Goal: Transaction & Acquisition: Purchase product/service

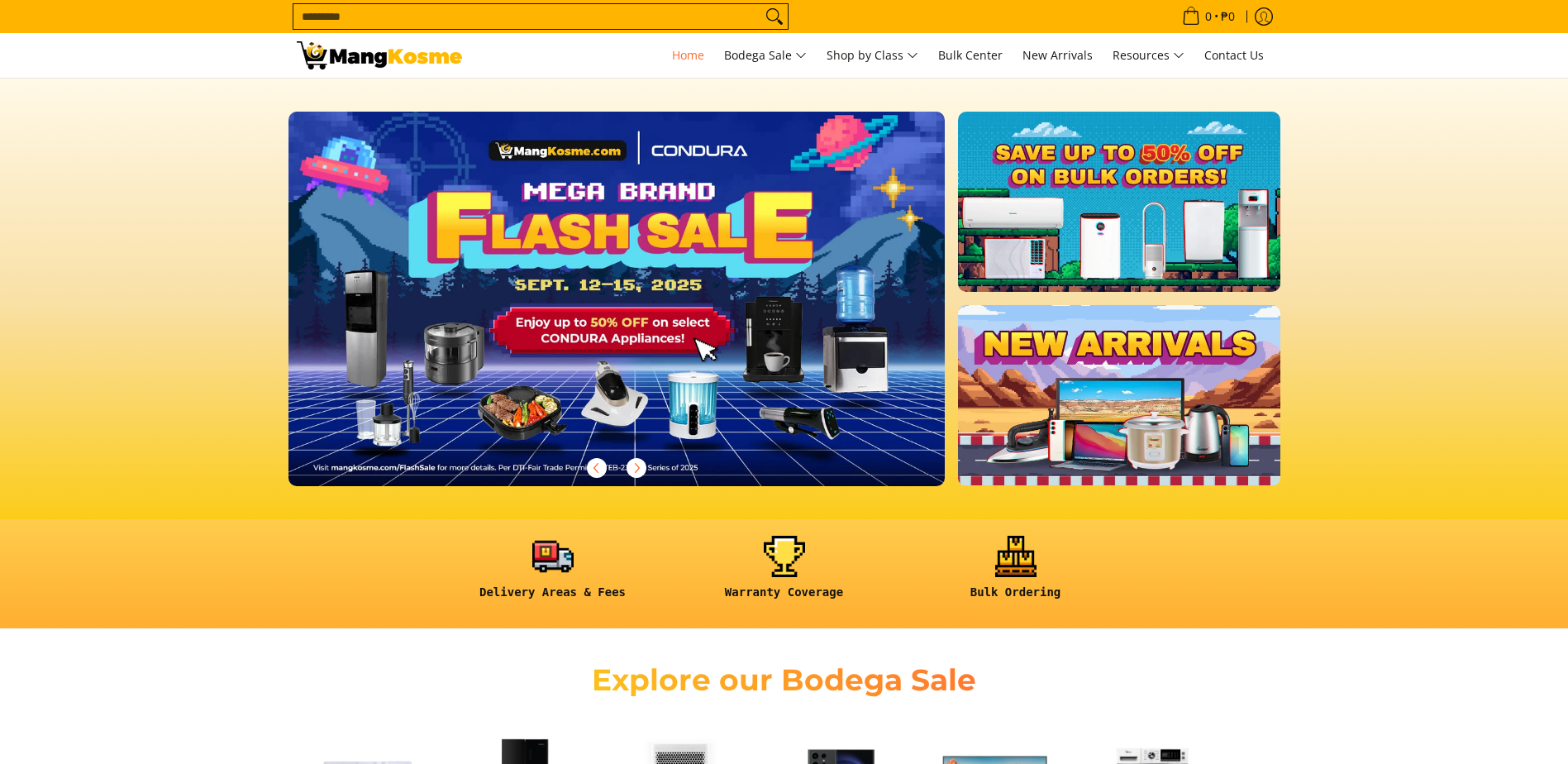
click at [462, 18] on input "Search..." at bounding box center [527, 16] width 468 height 25
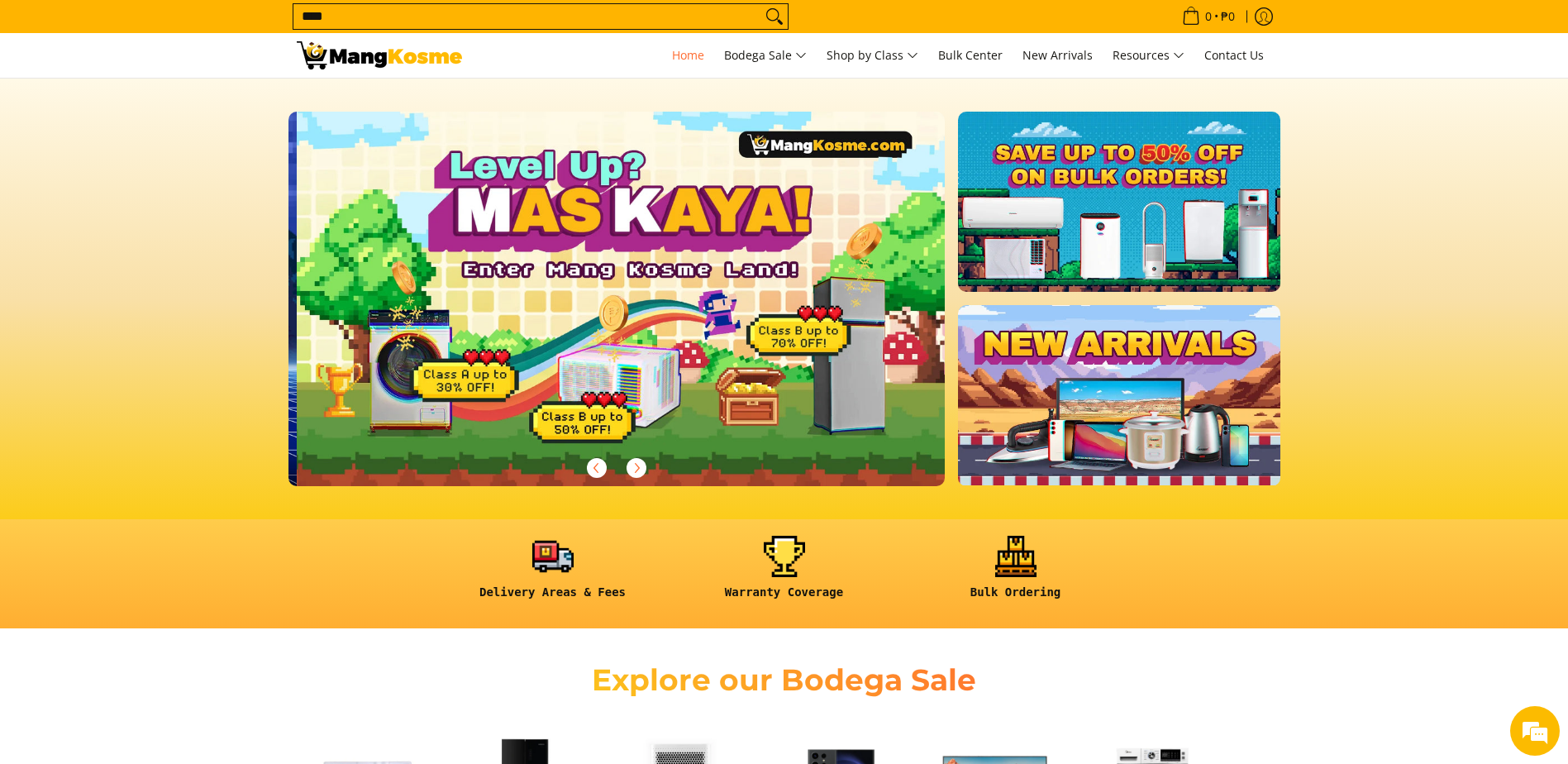
scroll to position [0, 657]
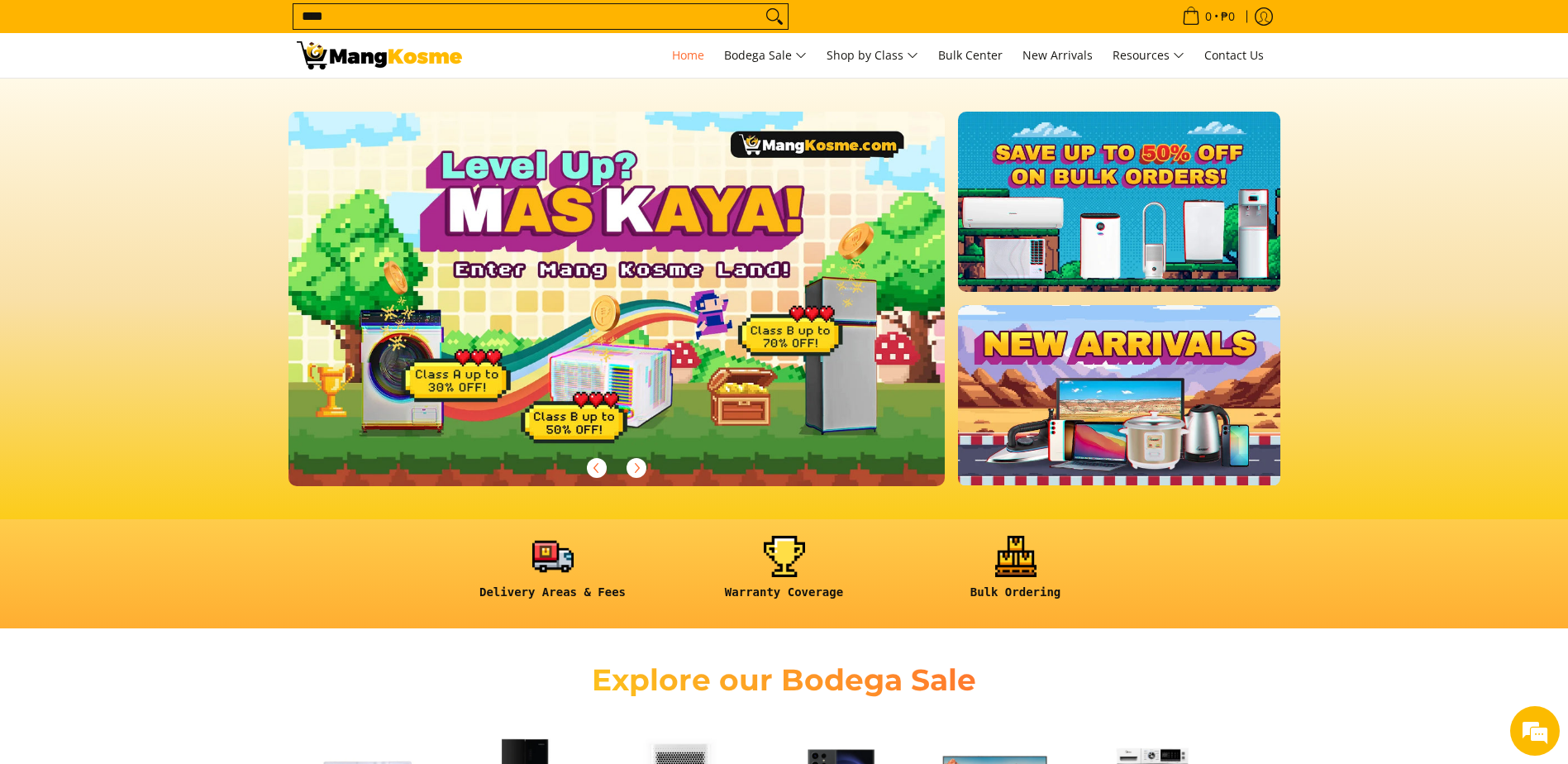
type input "****"
click at [761, 4] on button "Search" at bounding box center [774, 16] width 27 height 25
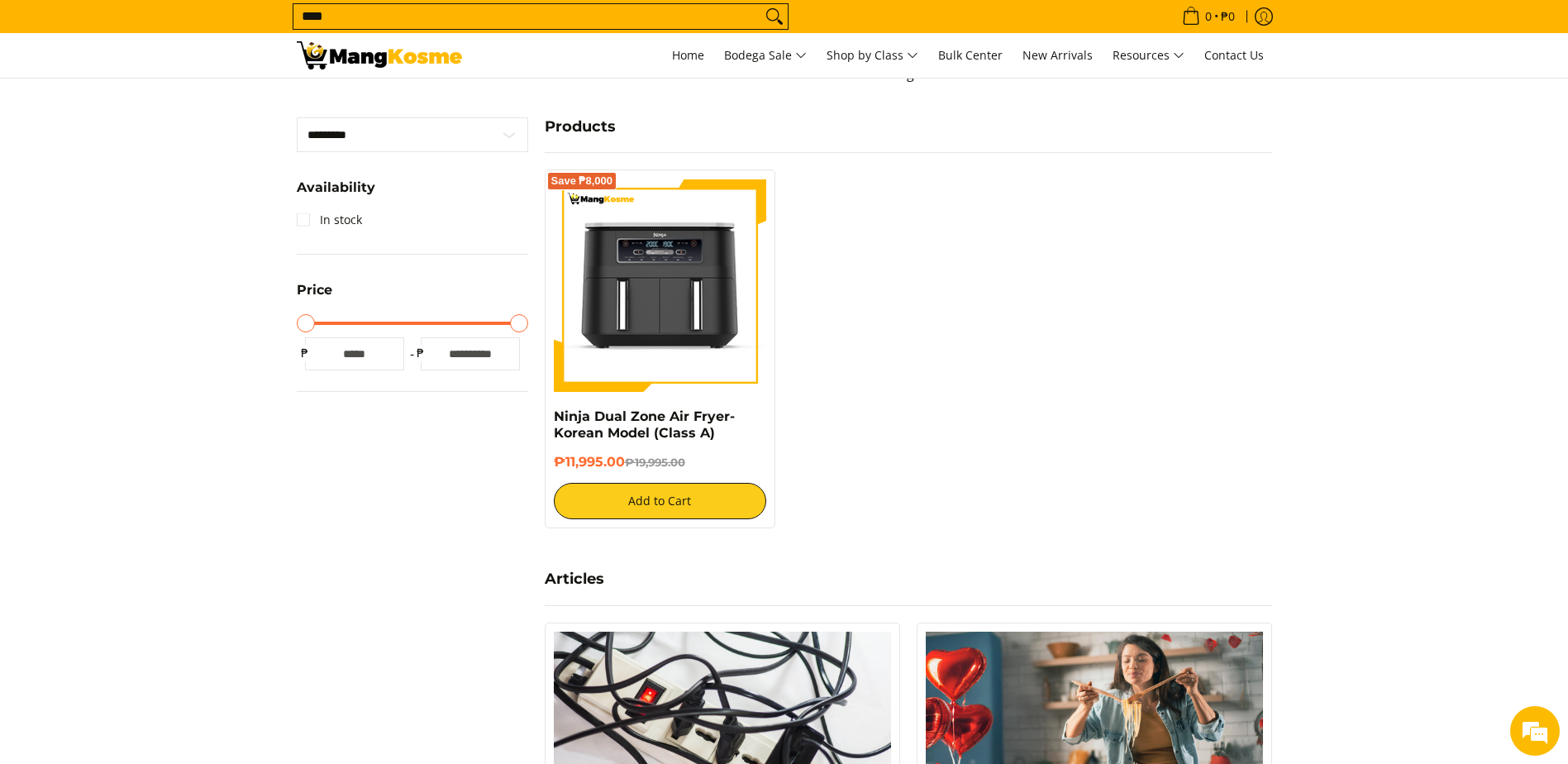
scroll to position [83, 0]
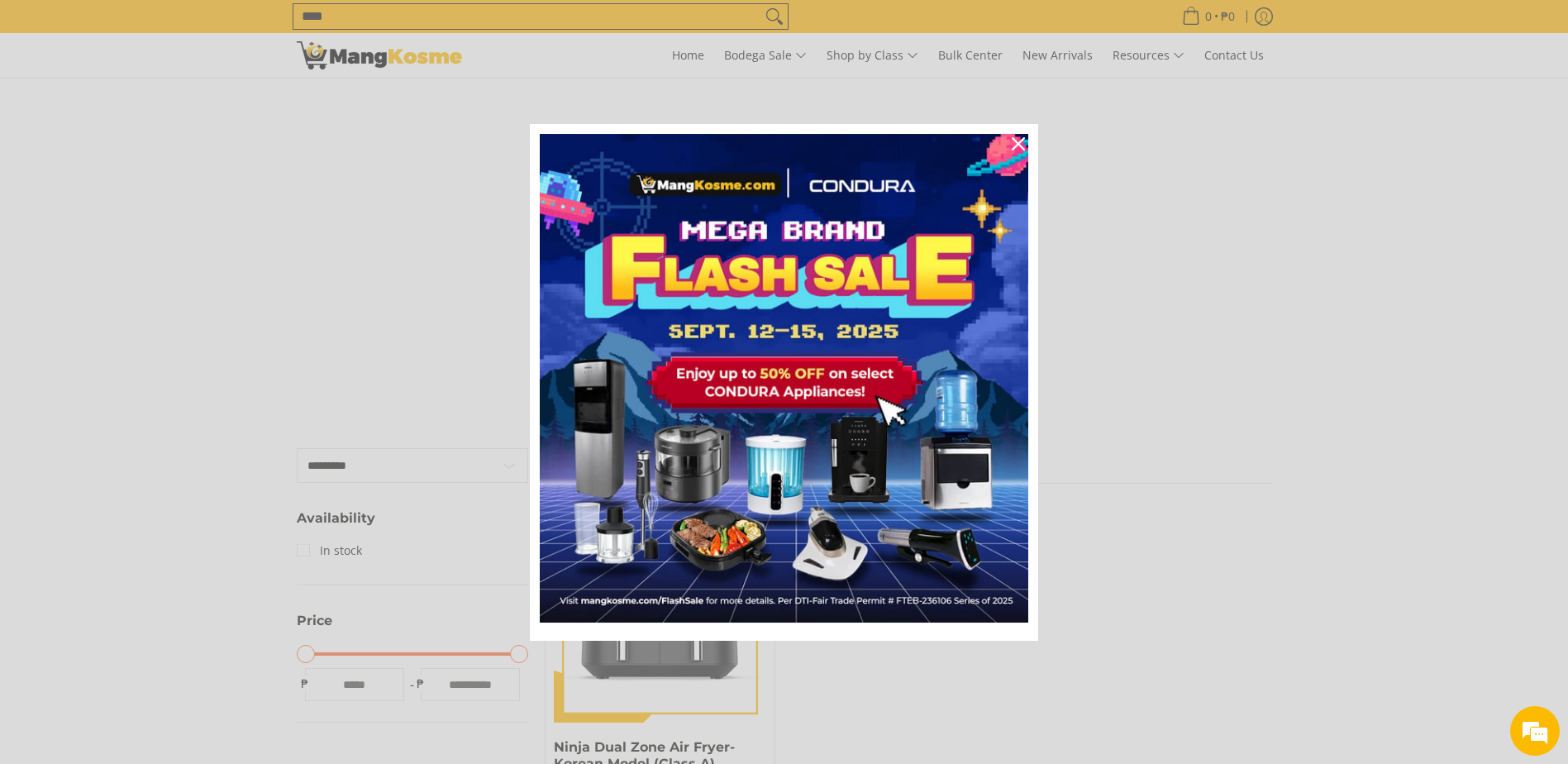
click at [767, 43] on div "Marketing offer form" at bounding box center [784, 382] width 1568 height 764
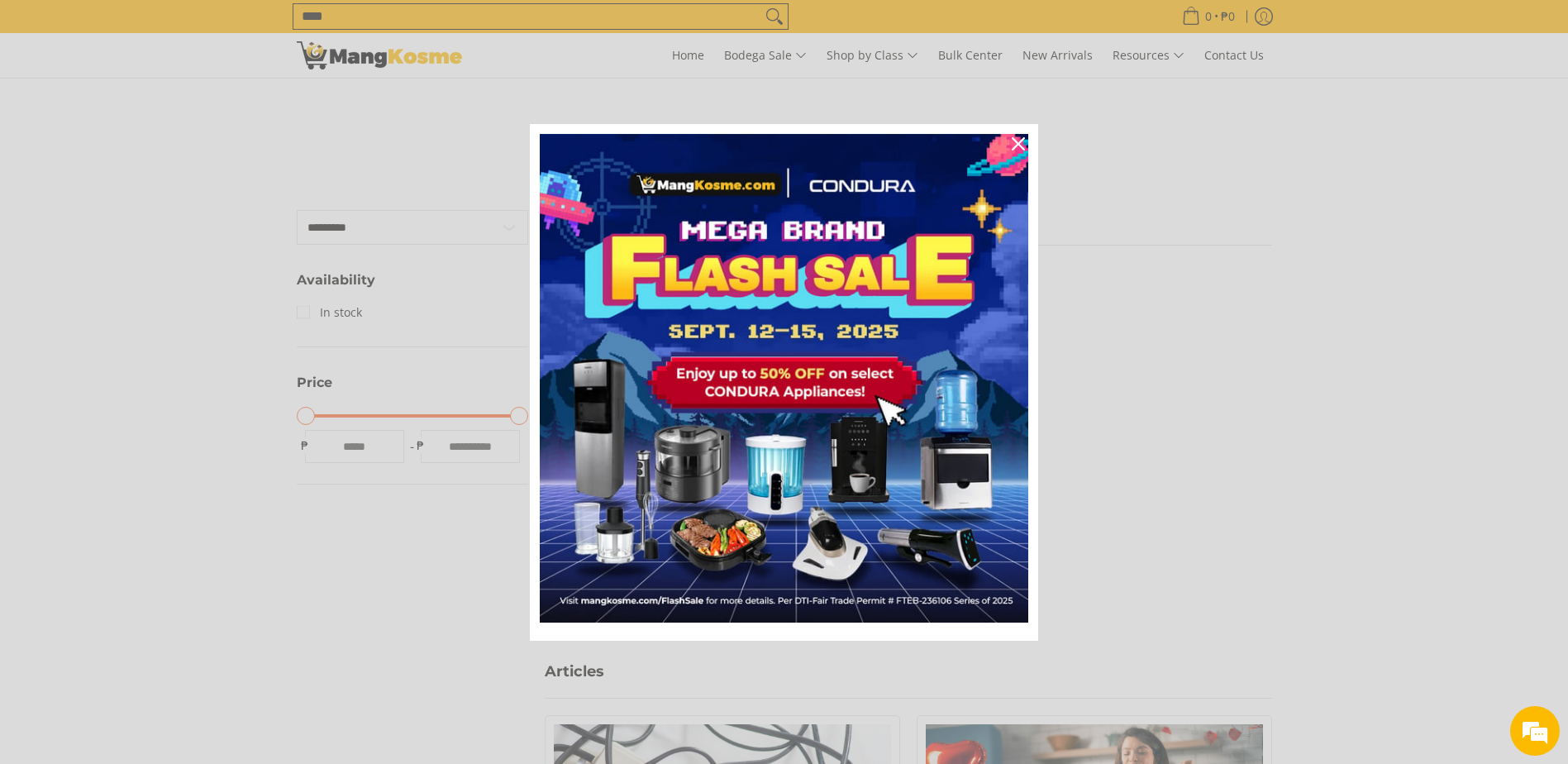
scroll to position [413, 0]
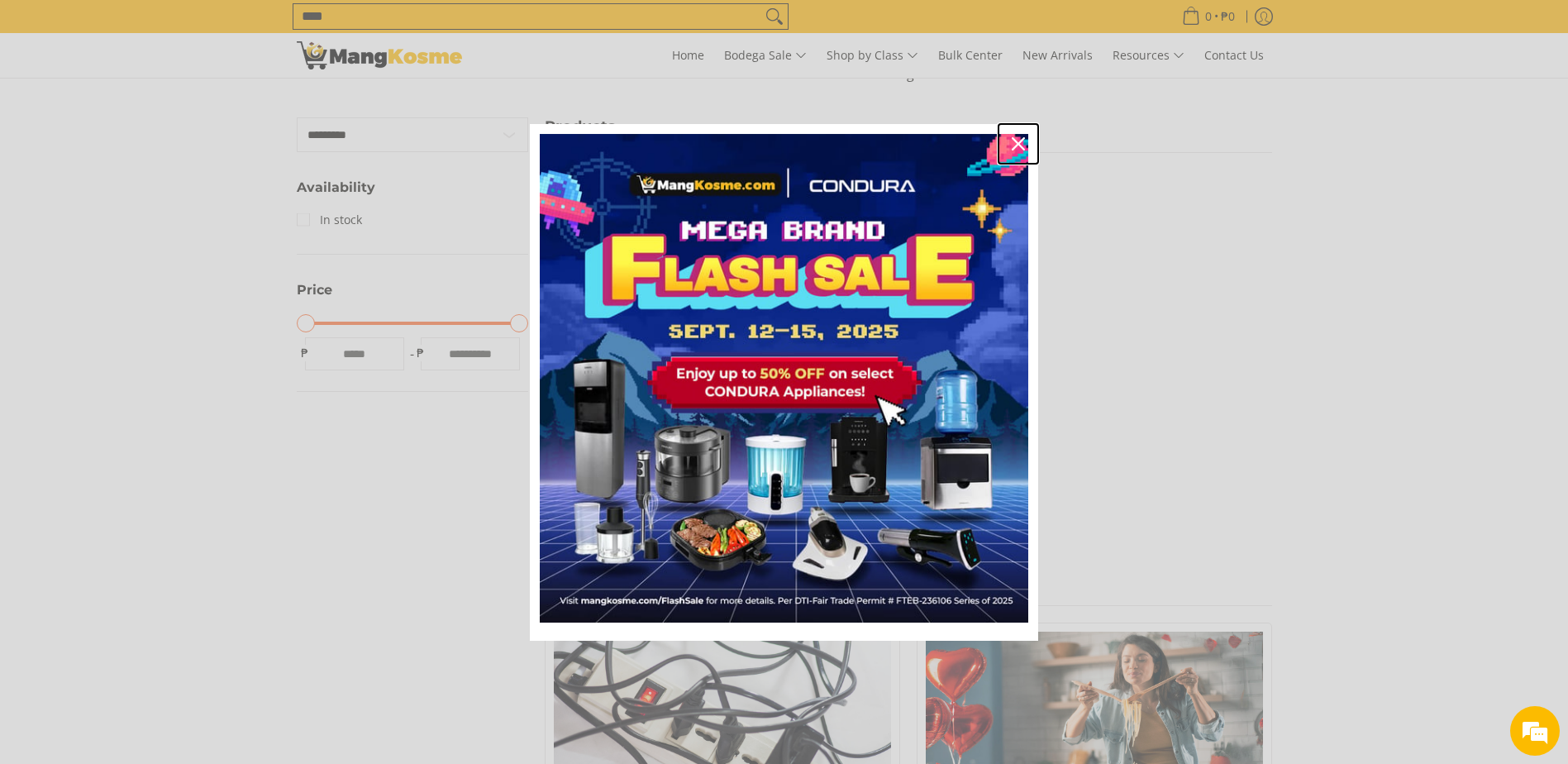
click at [1011, 137] on div "Close" at bounding box center [1018, 144] width 27 height 27
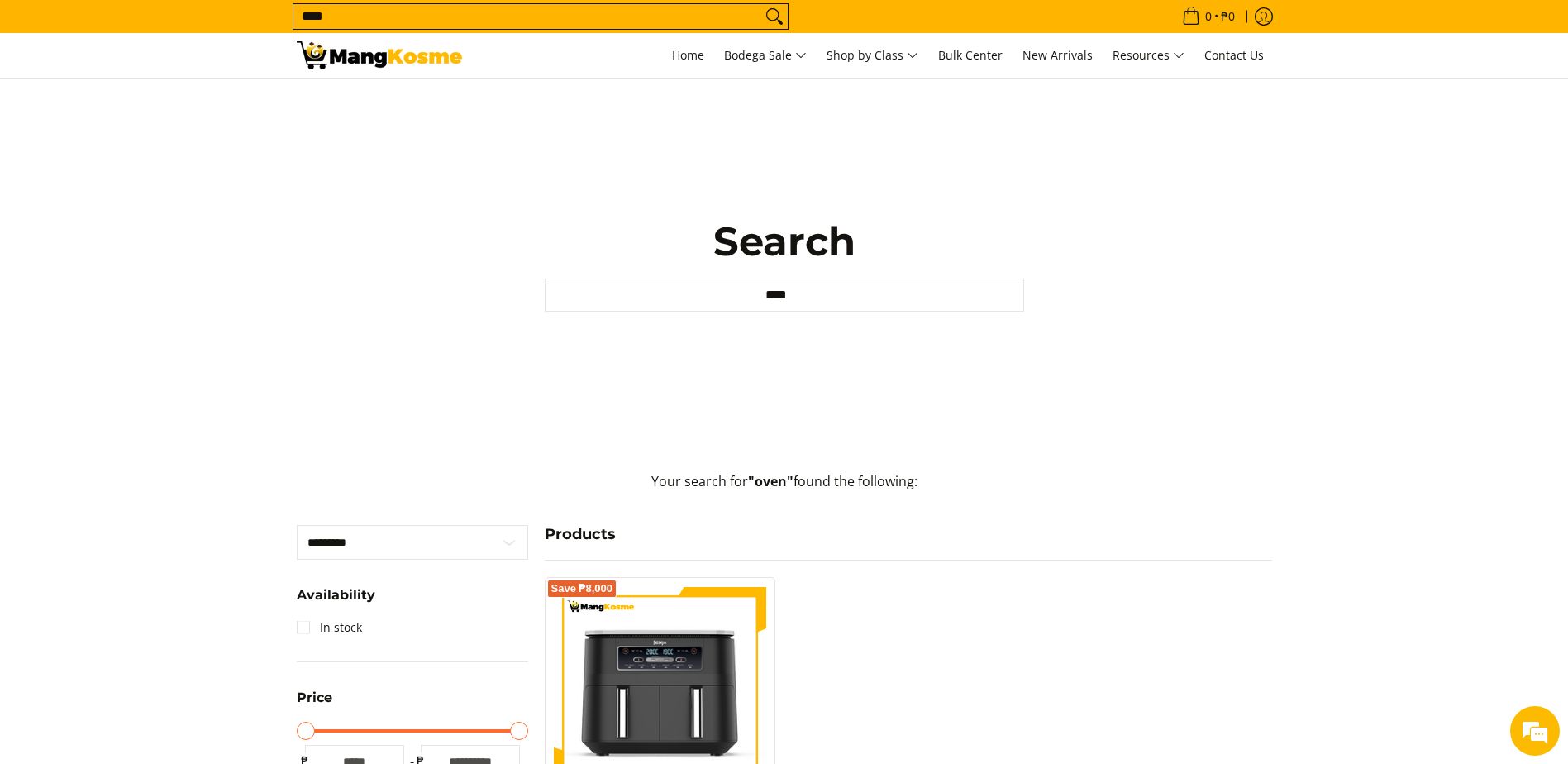
scroll to position [0, 0]
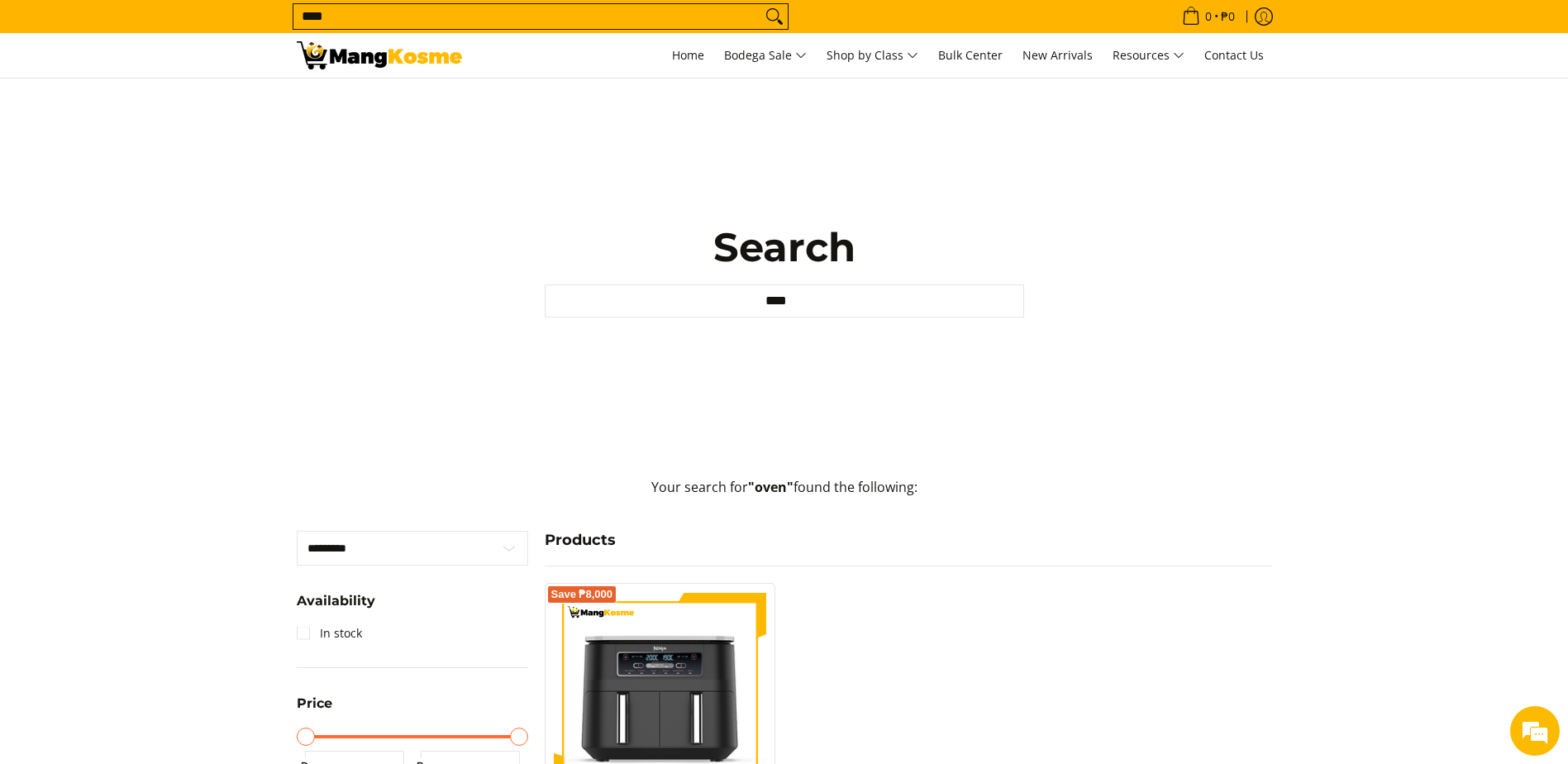
click at [432, 59] on img at bounding box center [379, 55] width 165 height 28
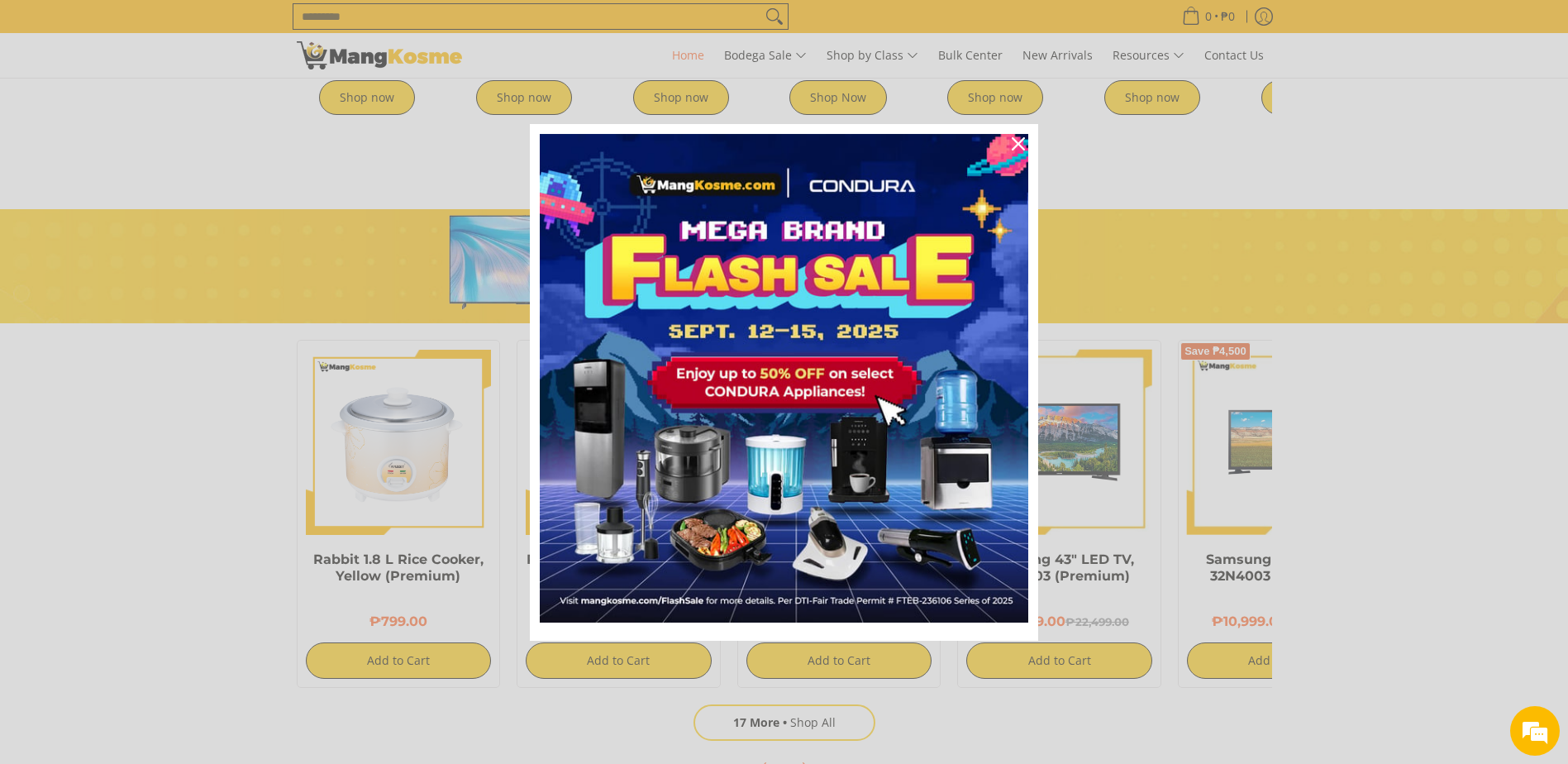
scroll to position [0, 1]
drag, startPoint x: 1114, startPoint y: 486, endPoint x: 1070, endPoint y: 163, distance: 326.0
click at [1007, 149] on div "Close" at bounding box center [1018, 144] width 27 height 27
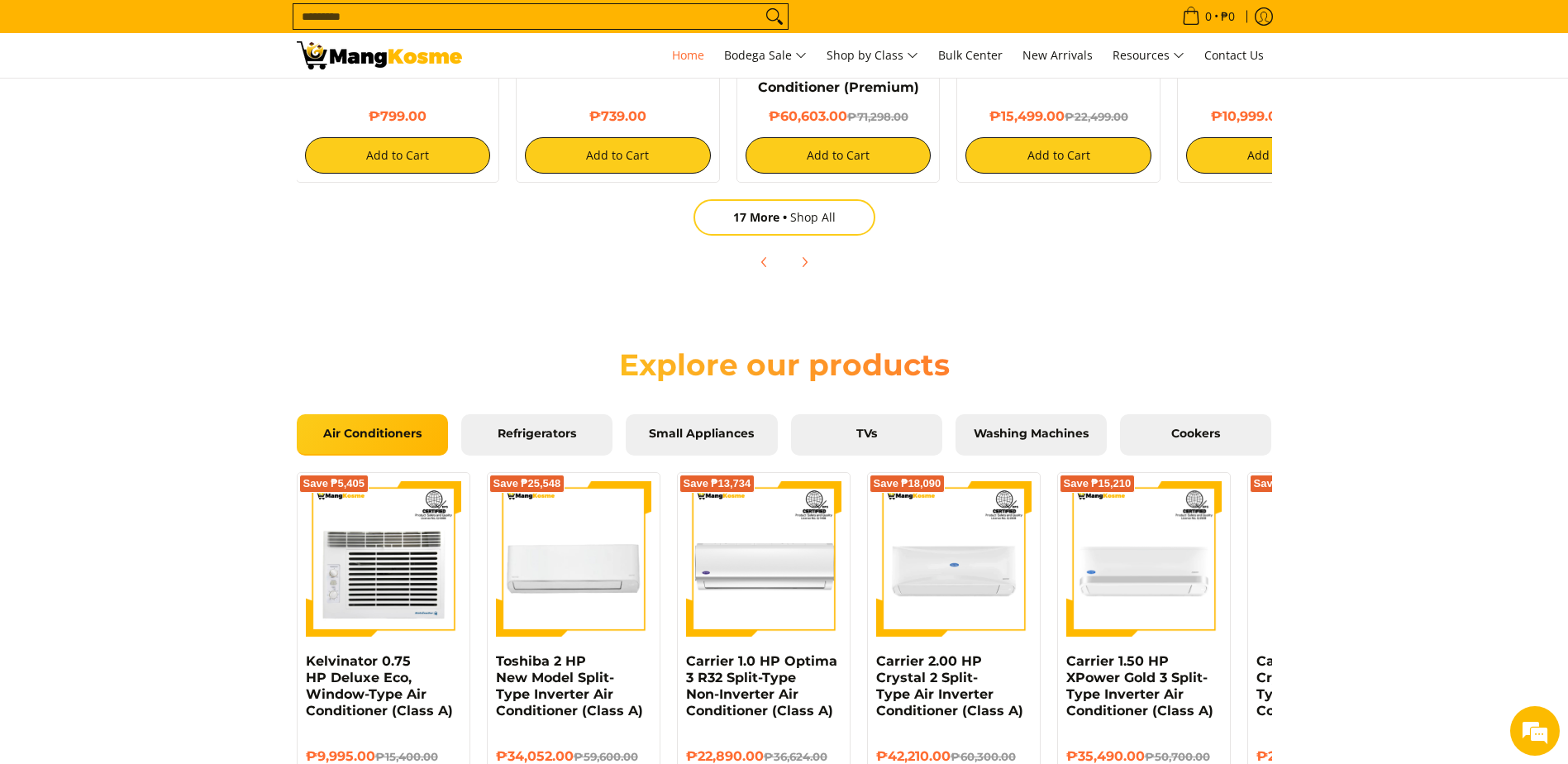
scroll to position [1323, 0]
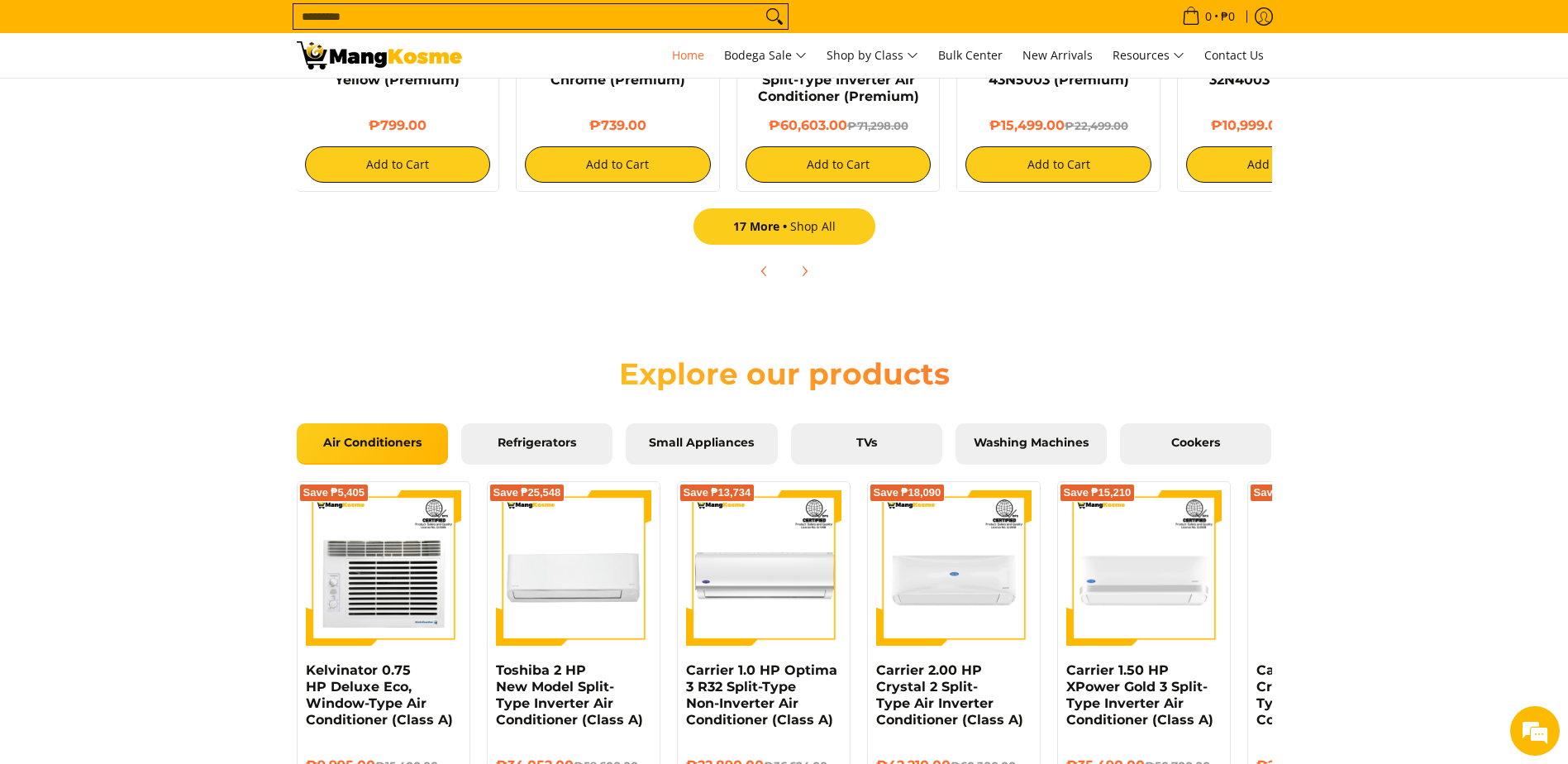
click at [778, 223] on span "17 More" at bounding box center [762, 226] width 57 height 16
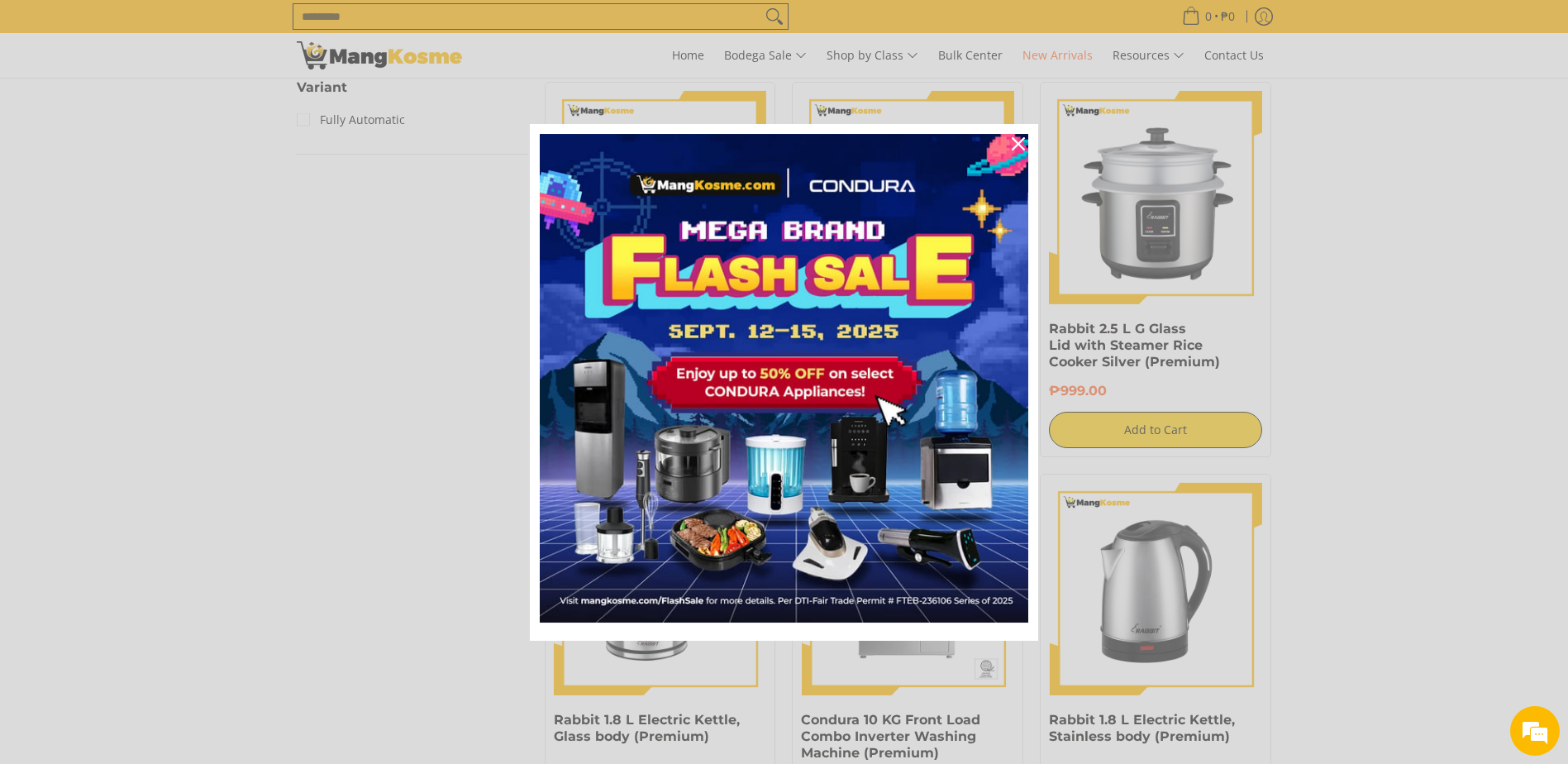
scroll to position [1902, 0]
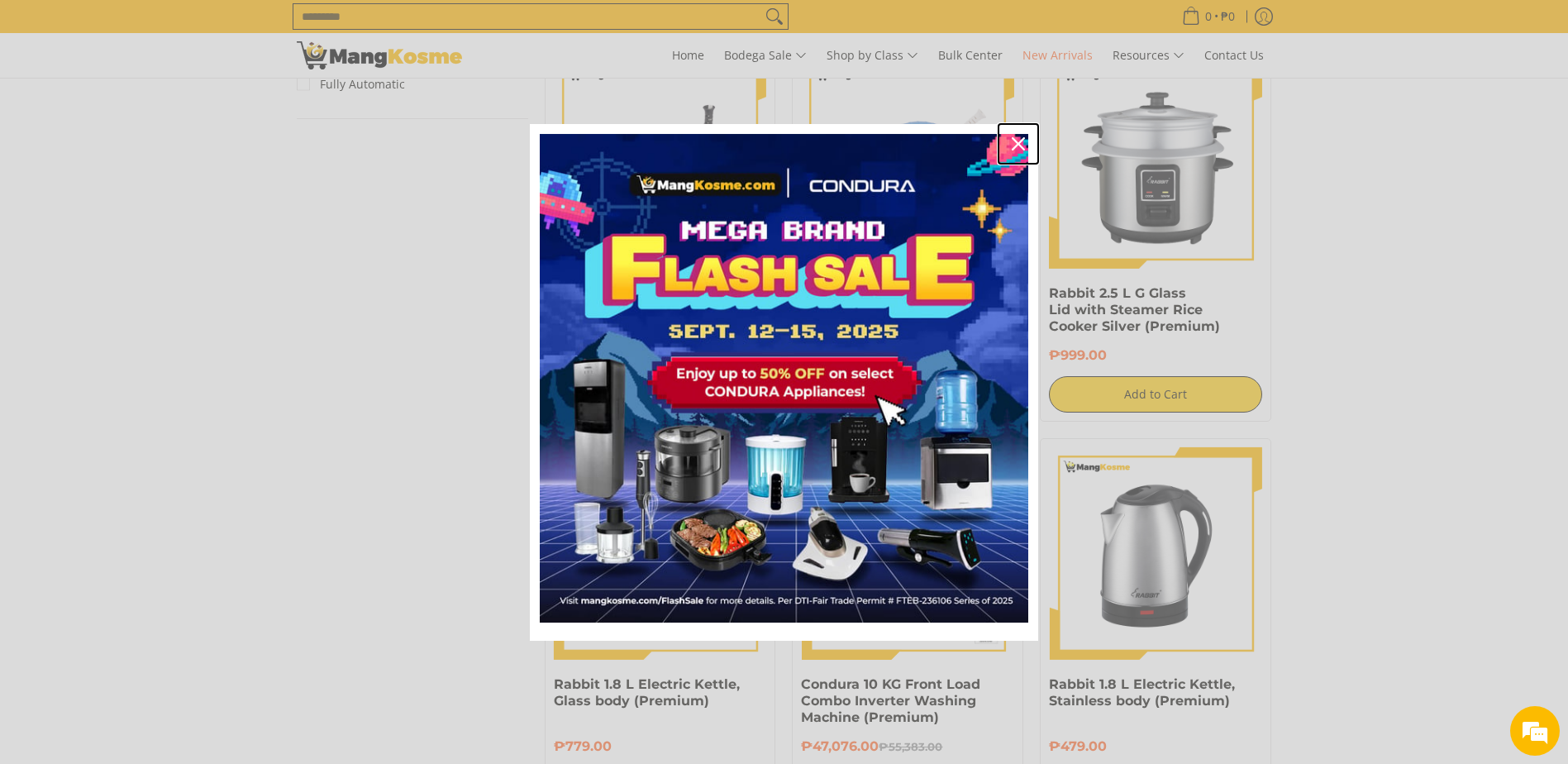
click at [1023, 148] on icon "close icon" at bounding box center [1018, 144] width 13 height 13
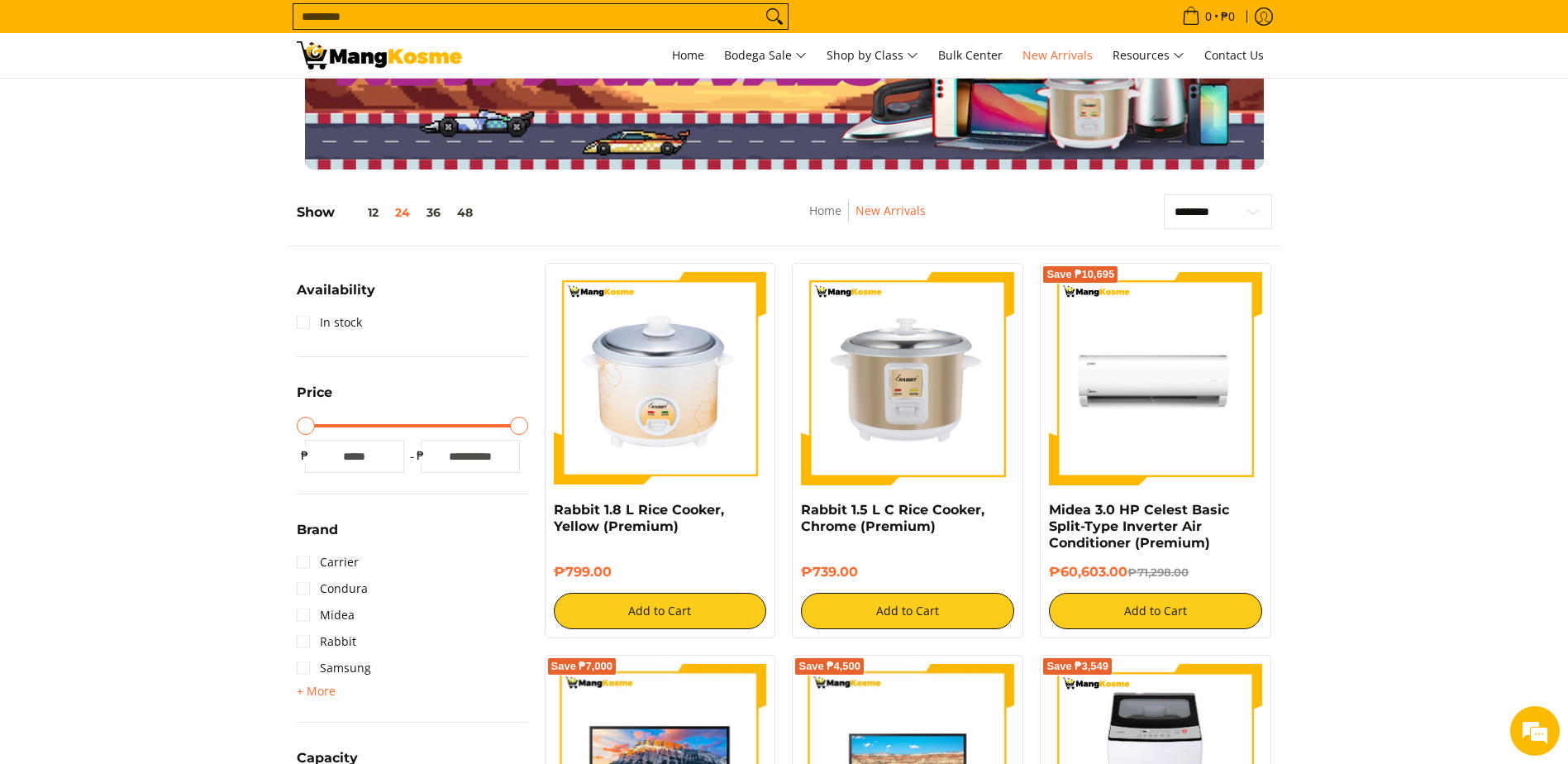
scroll to position [0, 0]
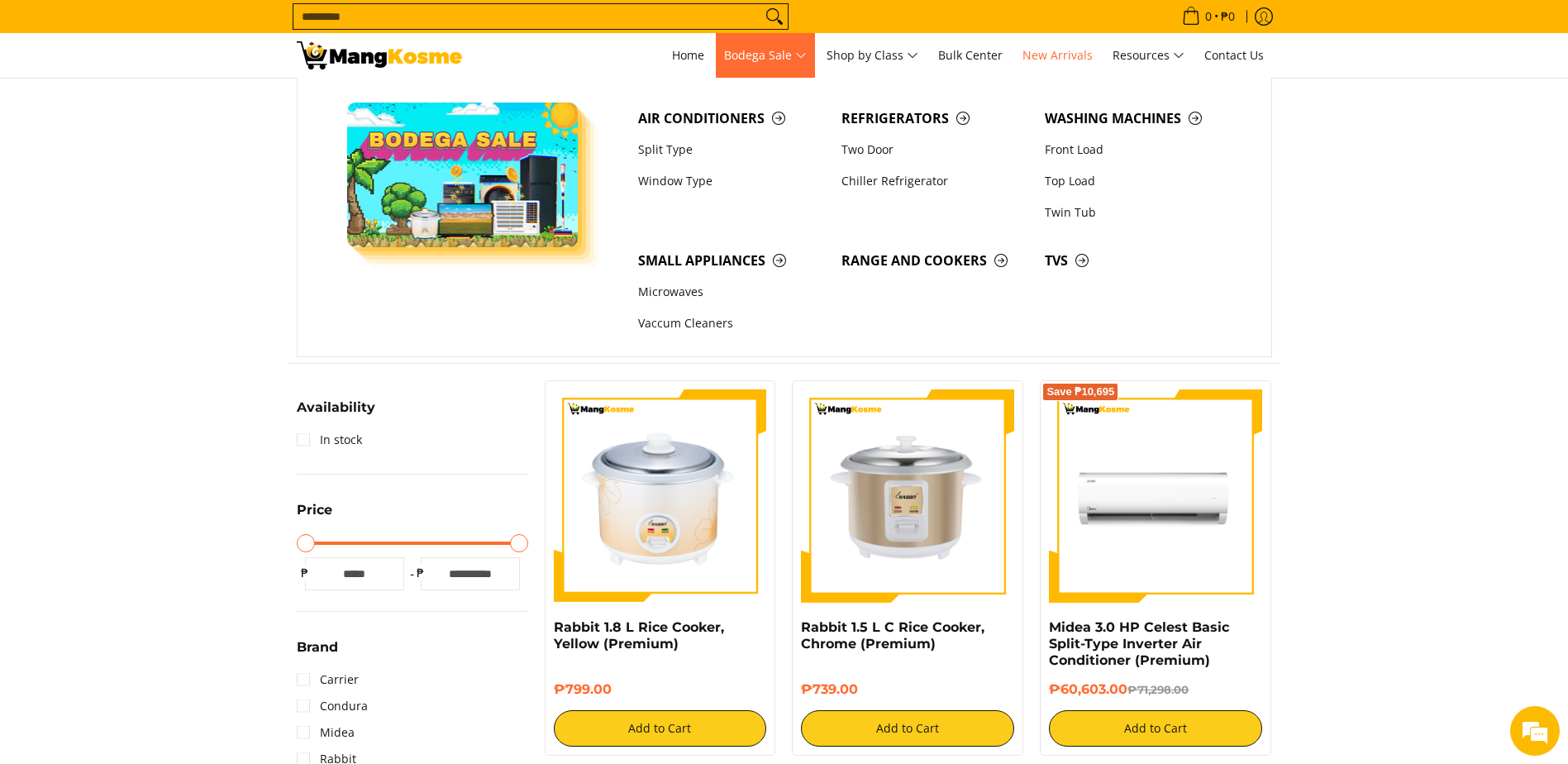
click at [766, 57] on span "Bodega Sale" at bounding box center [766, 55] width 83 height 20
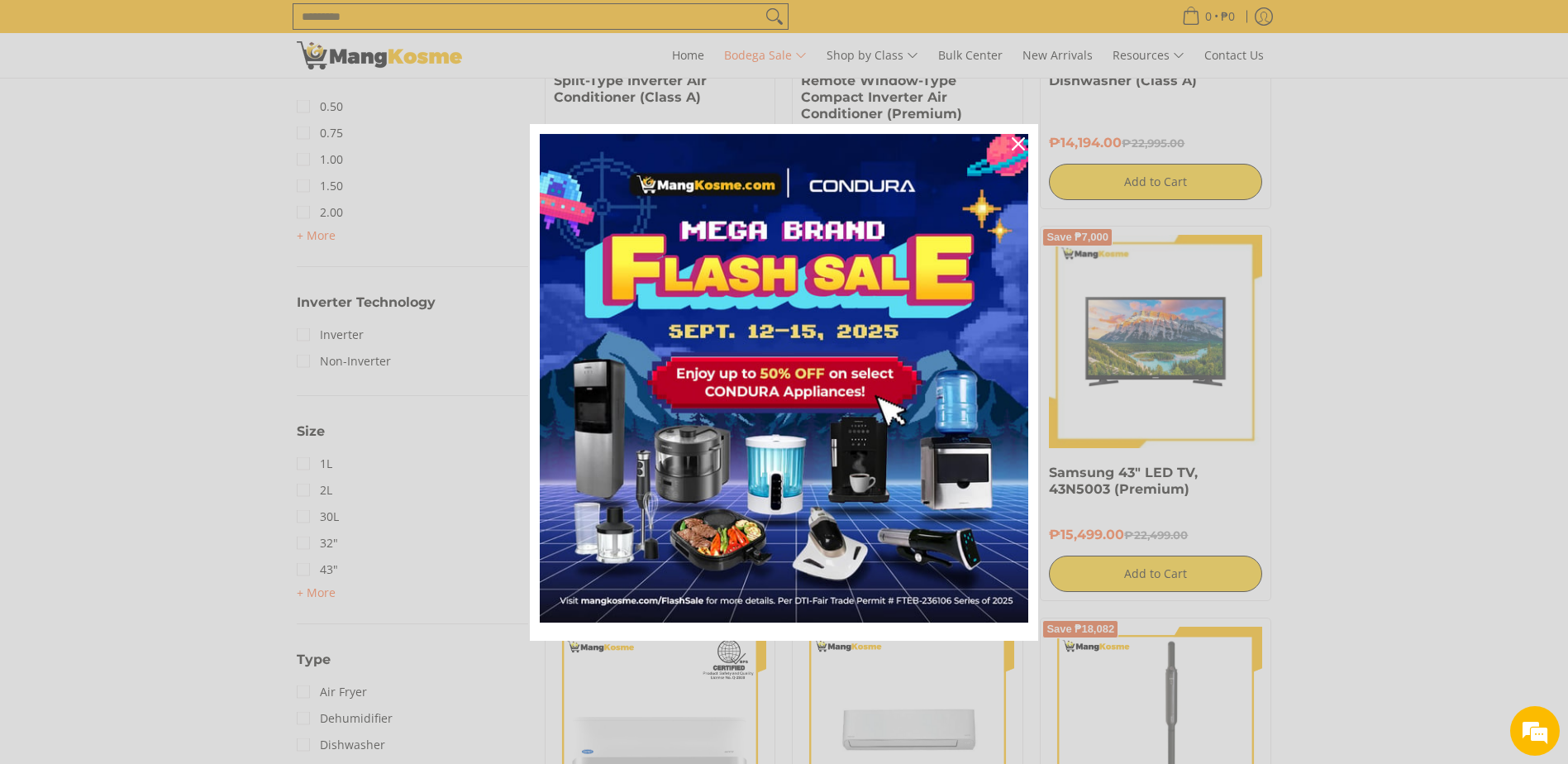
scroll to position [1653, 0]
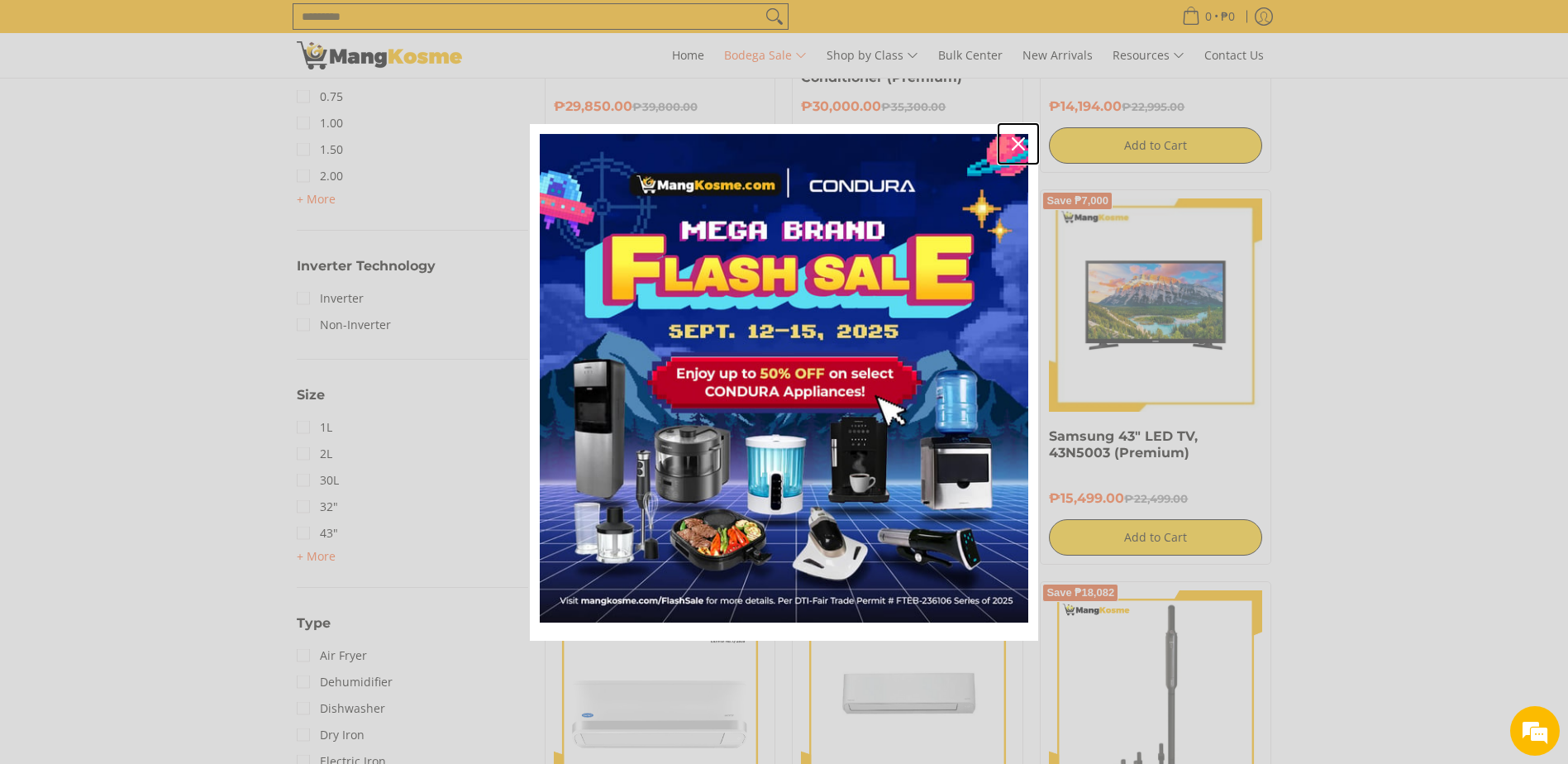
drag, startPoint x: 1016, startPoint y: 148, endPoint x: 998, endPoint y: 195, distance: 50.3
click at [1016, 149] on icon "close icon" at bounding box center [1018, 144] width 13 height 13
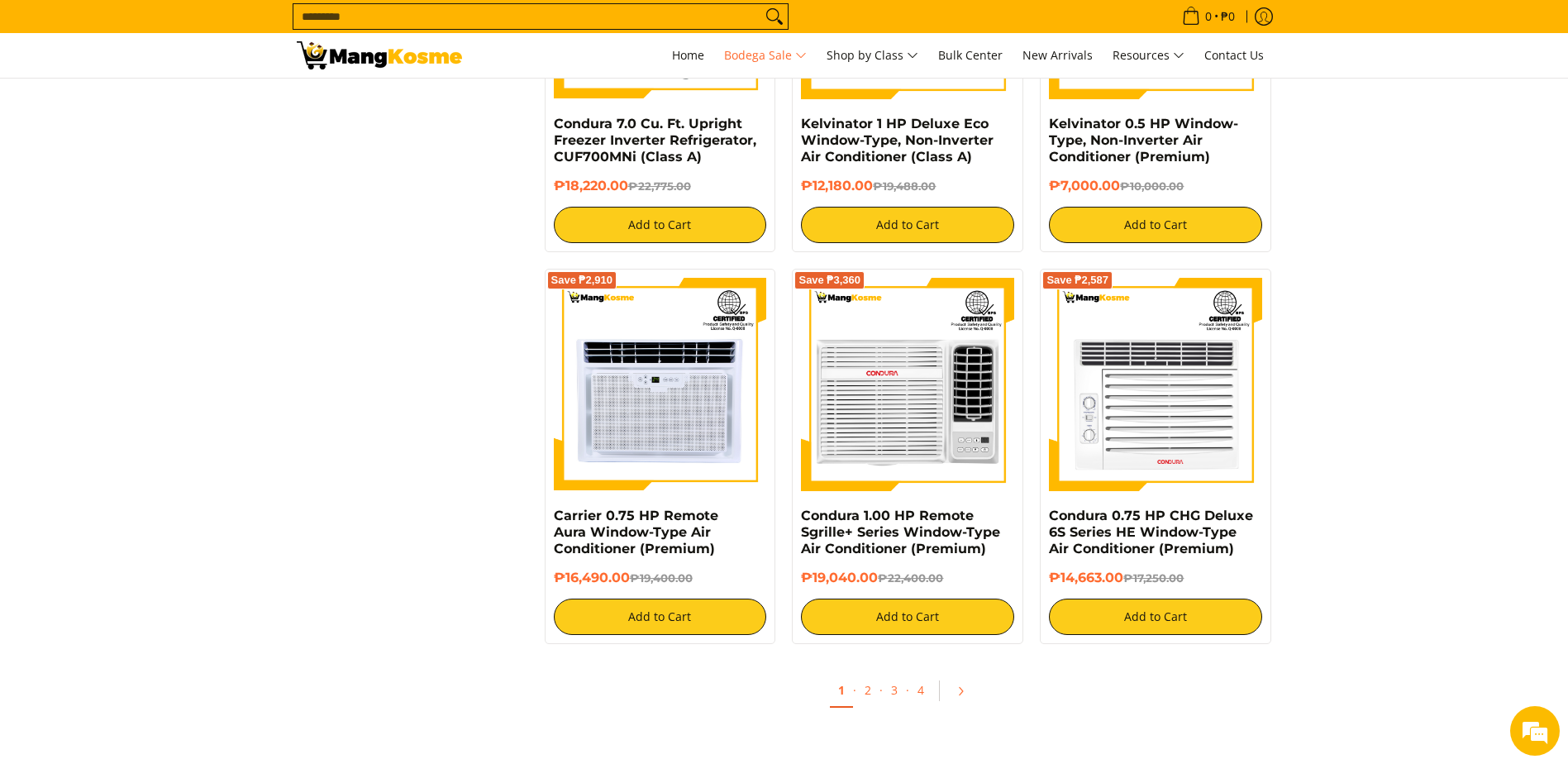
scroll to position [0, 0]
